Goal: Find specific page/section: Find specific page/section

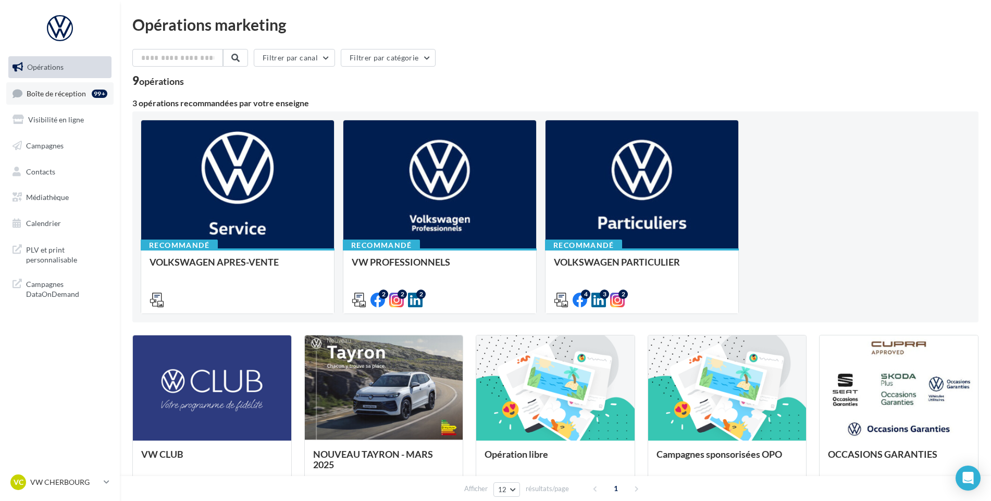
click at [77, 100] on link "Boîte de réception 99+" at bounding box center [59, 93] width 107 height 22
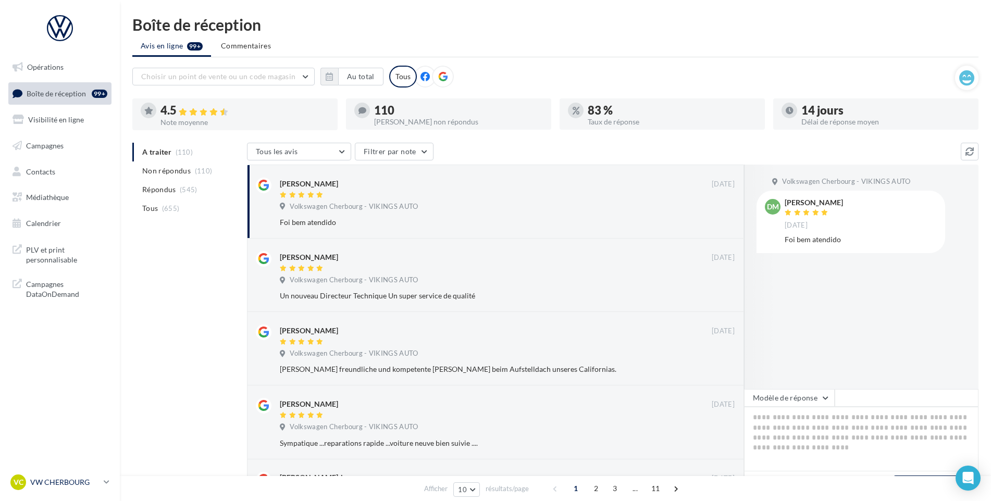
click at [69, 479] on p "VW CHERBOURG" at bounding box center [64, 482] width 69 height 10
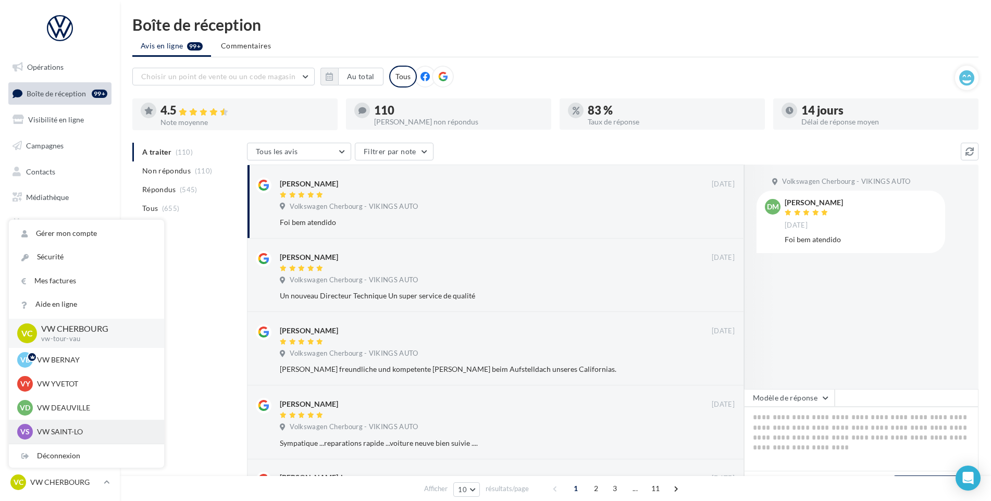
click at [69, 429] on p "VW SAINT-LO" at bounding box center [94, 432] width 115 height 10
